Goal: Find specific fact: Find contact information

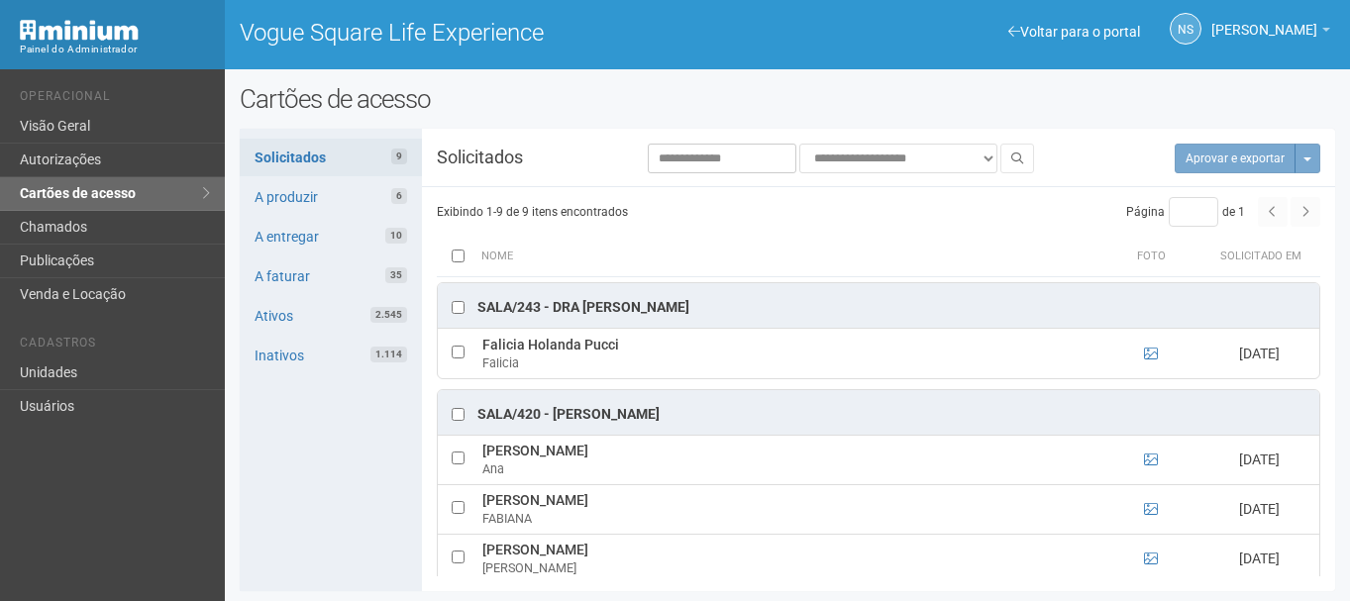
scroll to position [227, 0]
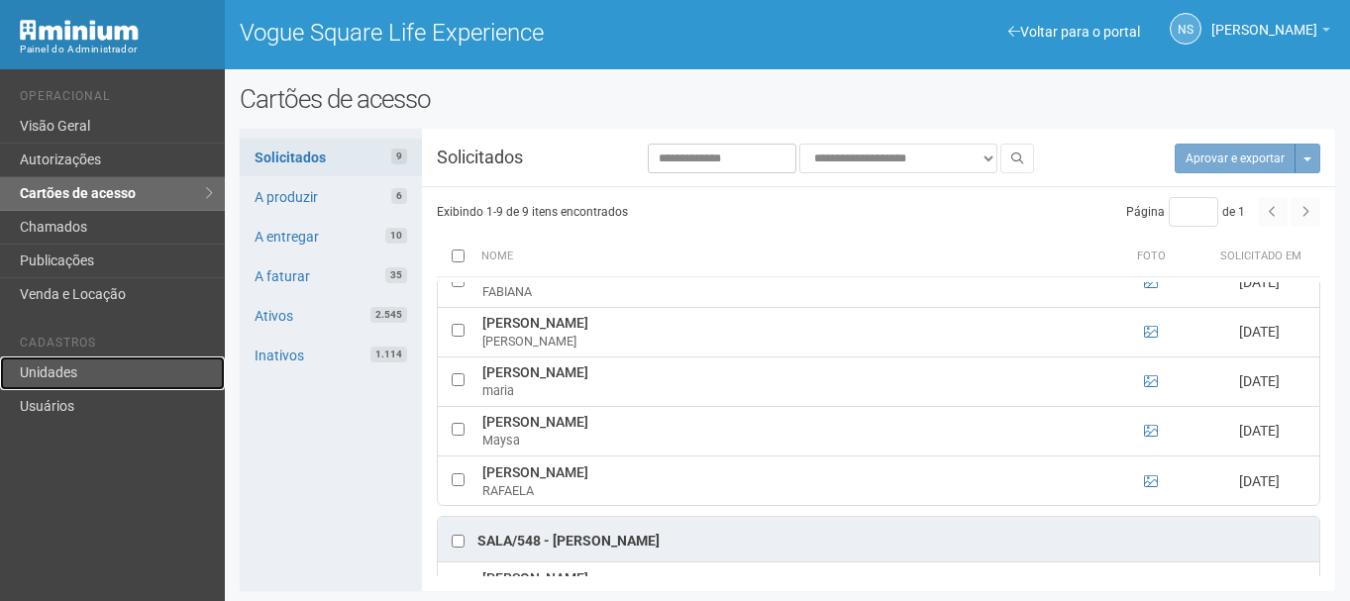
click at [150, 366] on link "Unidades" at bounding box center [112, 374] width 225 height 34
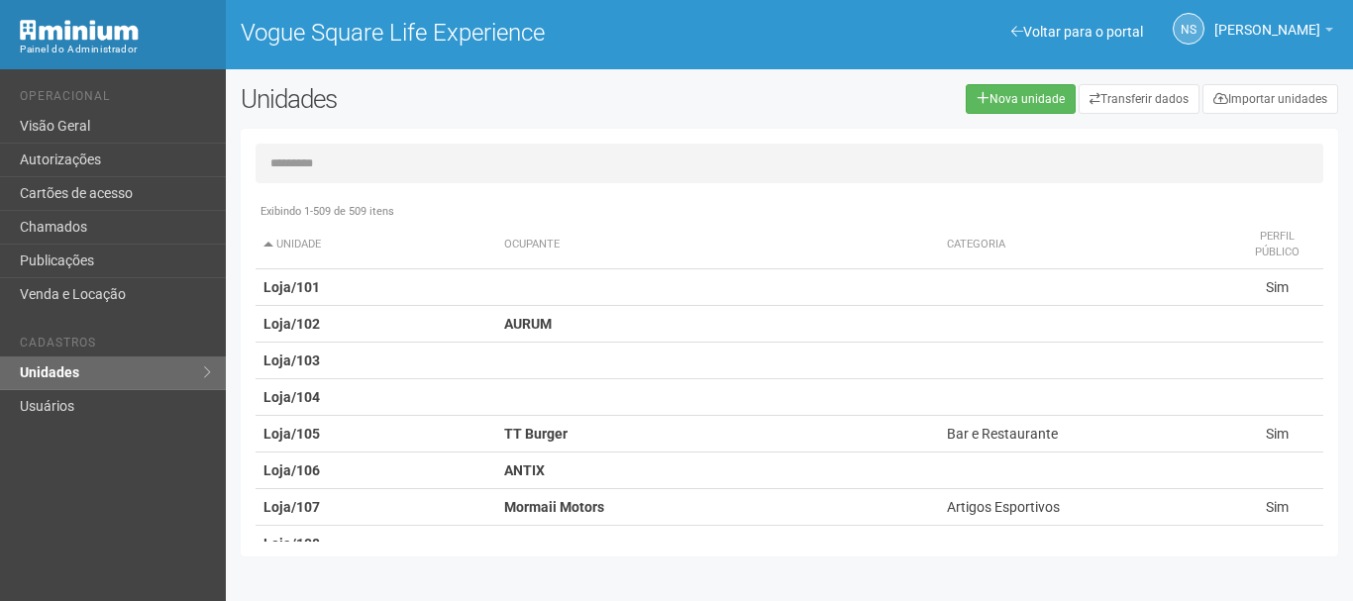
click at [317, 165] on input "text" at bounding box center [790, 164] width 1068 height 40
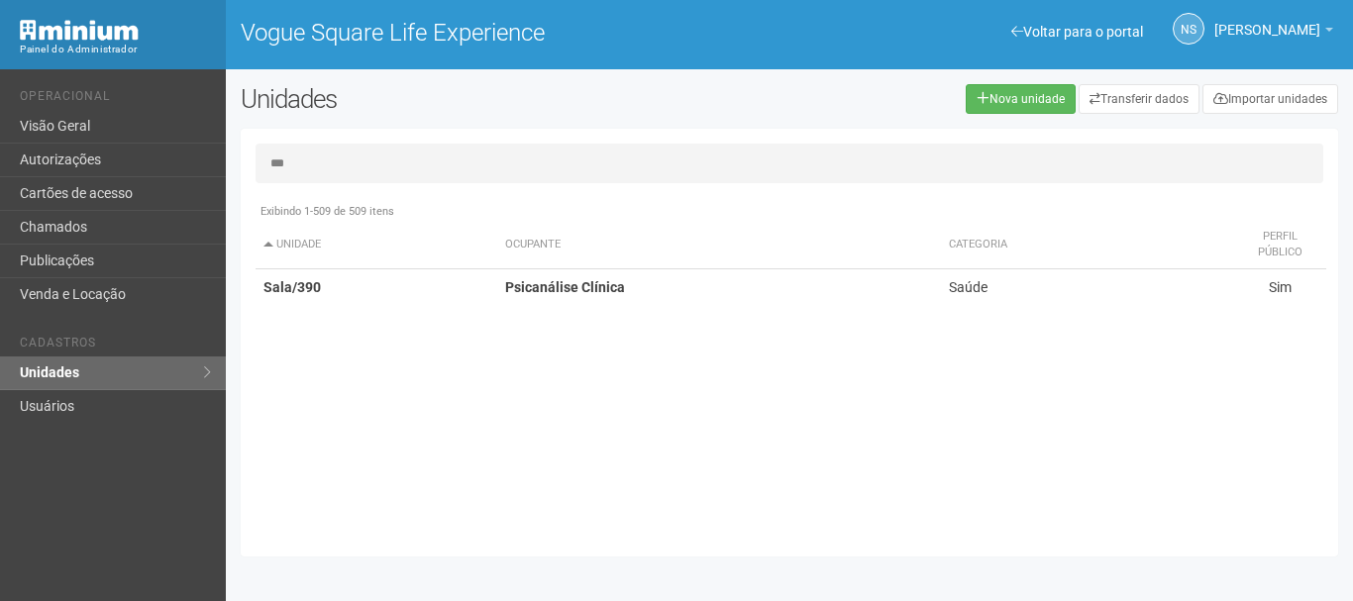
type input "***"
click at [543, 305] on div "Exibindo 1-509 de 509 itens Unidade Ocupante Categoria Perfil público Loja/101 …" at bounding box center [797, 367] width 1083 height 349
click at [518, 279] on strong "Psicanálise Clínica" at bounding box center [565, 287] width 120 height 16
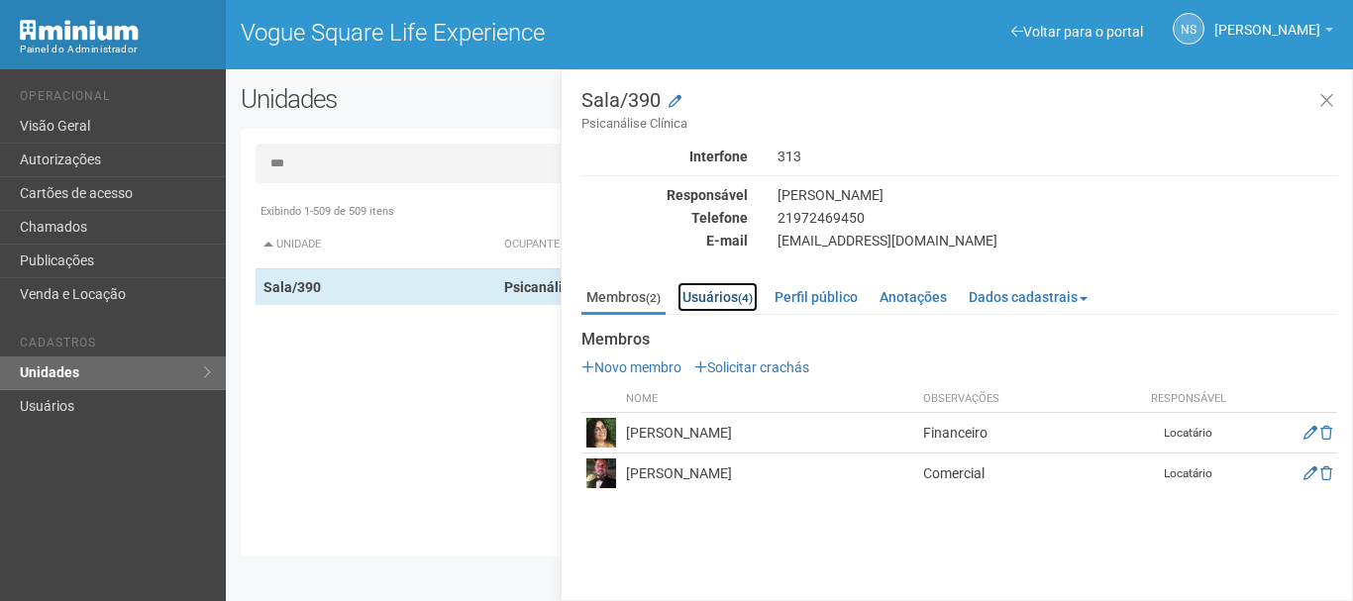
click at [738, 290] on link "Usuários (4)" at bounding box center [718, 297] width 80 height 30
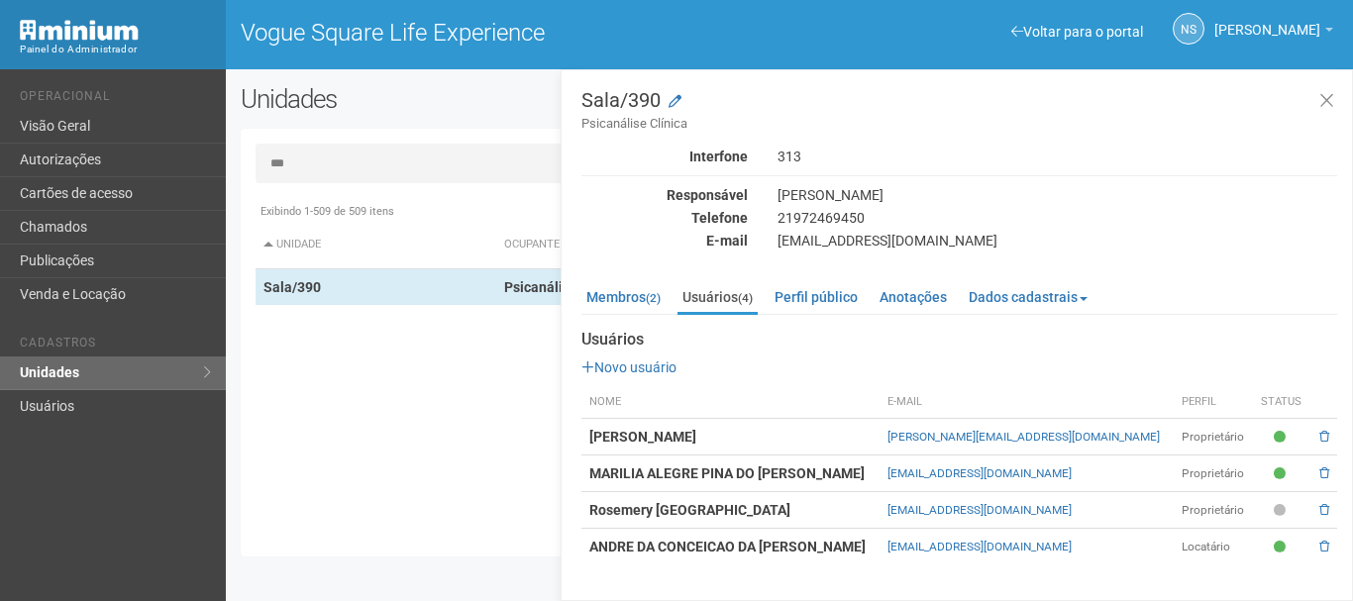
click at [667, 546] on strong "ANDRE DA CONCEICAO DA [PERSON_NAME]" at bounding box center [727, 547] width 276 height 16
click at [835, 546] on strong "ANDRE DA CONCEICAO DA [PERSON_NAME]" at bounding box center [727, 547] width 276 height 16
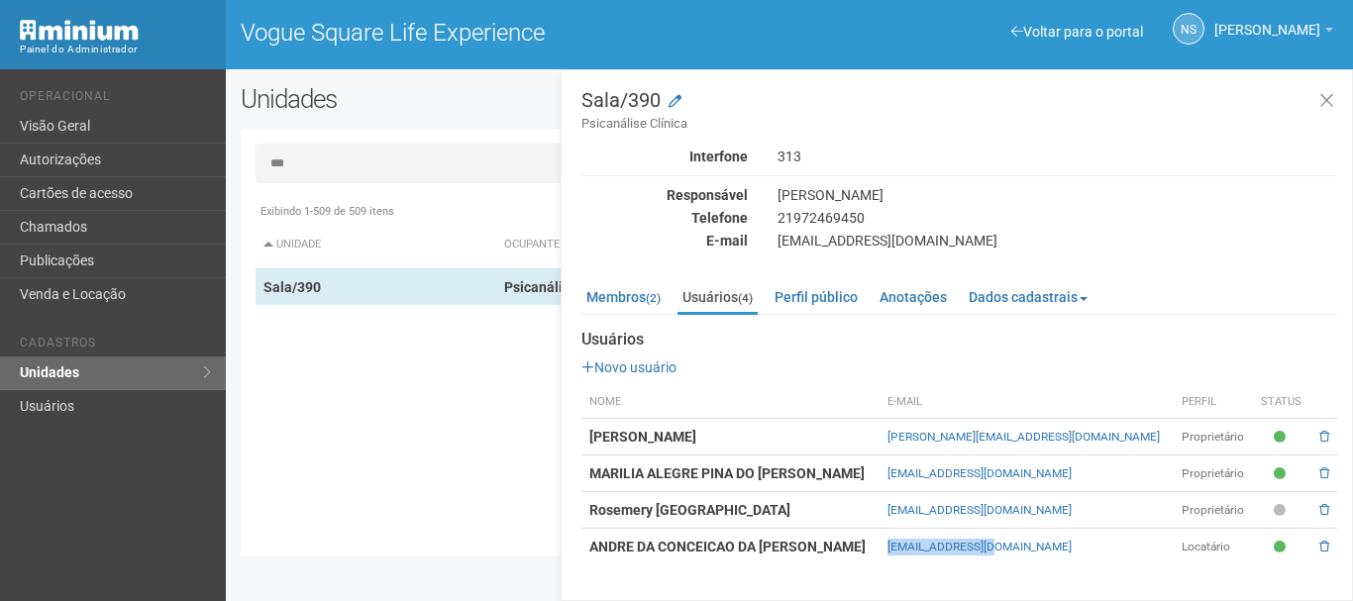
drag, startPoint x: 1050, startPoint y: 547, endPoint x: 906, endPoint y: 551, distance: 143.7
click at [906, 551] on tr "ANDRE DA CONCEICAO DA [PERSON_NAME] [EMAIL_ADDRESS][DOMAIN_NAME] Locatário" at bounding box center [959, 547] width 756 height 37
copy tr "[EMAIL_ADDRESS][DOMAIN_NAME]"
click at [656, 316] on div "Documentos Novo documento Enviando... CONTRATO LOCAÇÃO - LUIZ - VOGUE 390.pdf 7…" at bounding box center [959, 440] width 756 height 249
click at [648, 306] on link "Membros (2)" at bounding box center [623, 297] width 84 height 30
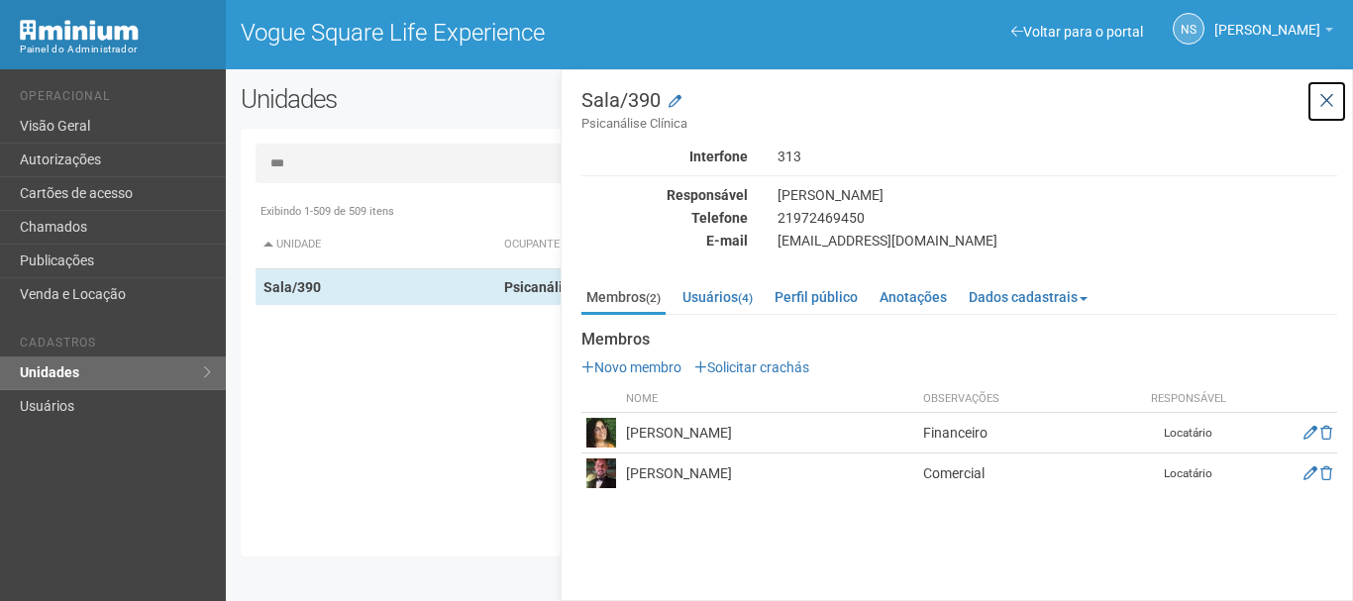
click at [1323, 96] on icon at bounding box center [1327, 101] width 15 height 20
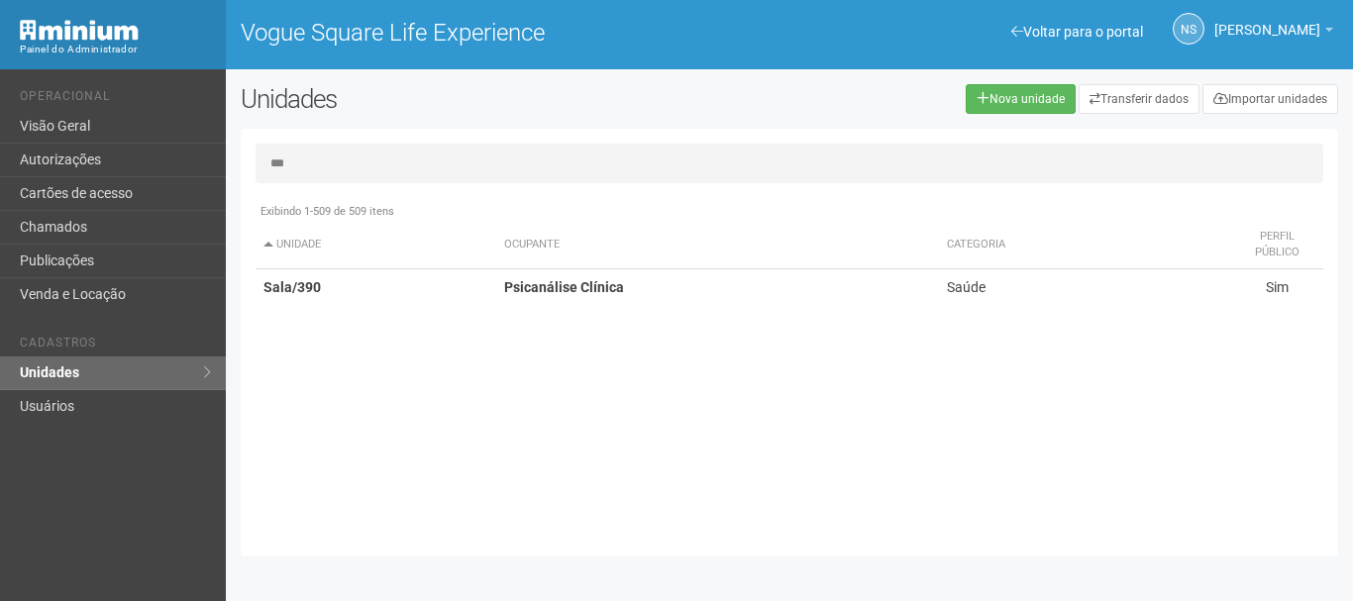
click at [433, 158] on input "***" at bounding box center [790, 164] width 1068 height 40
